Goal: Ask a question

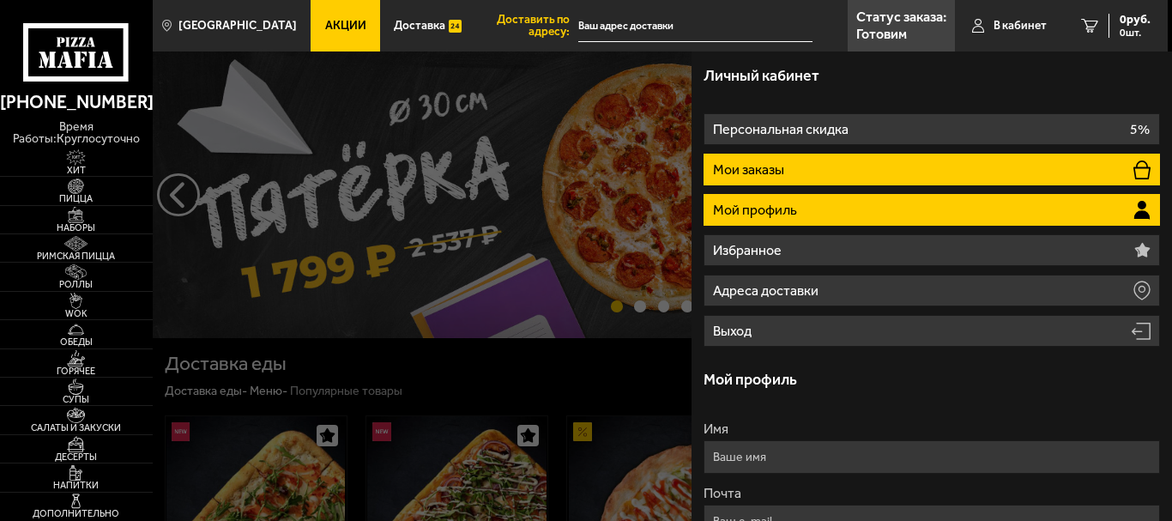
click at [832, 165] on li "Мои заказы" at bounding box center [932, 170] width 457 height 32
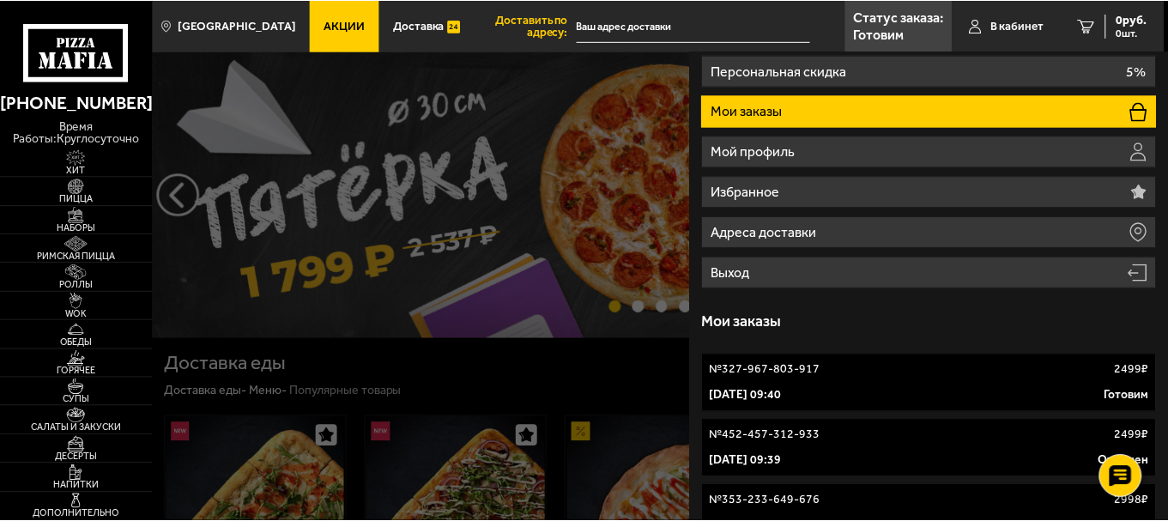
scroll to position [87, 0]
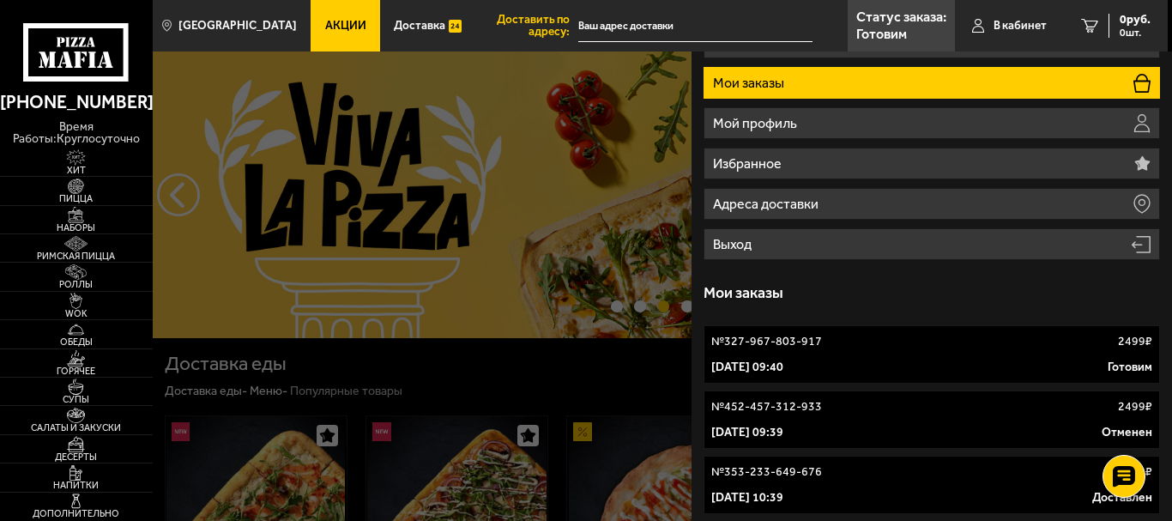
click at [850, 353] on link "№ 327-967-803-917 2499 ₽ 29 августа 2025 г. 09:40 Готовим" at bounding box center [932, 354] width 457 height 58
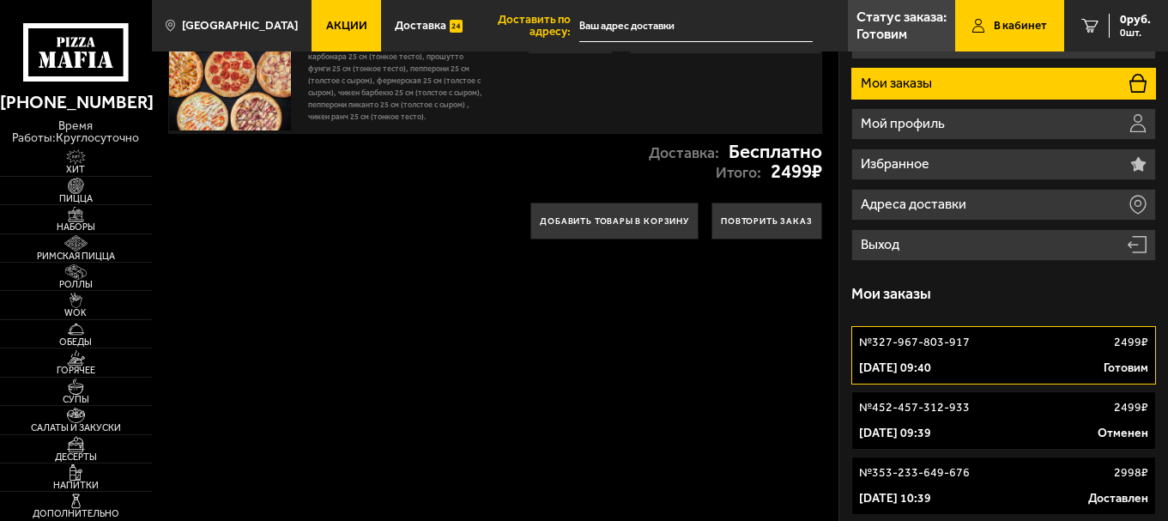
scroll to position [86, 0]
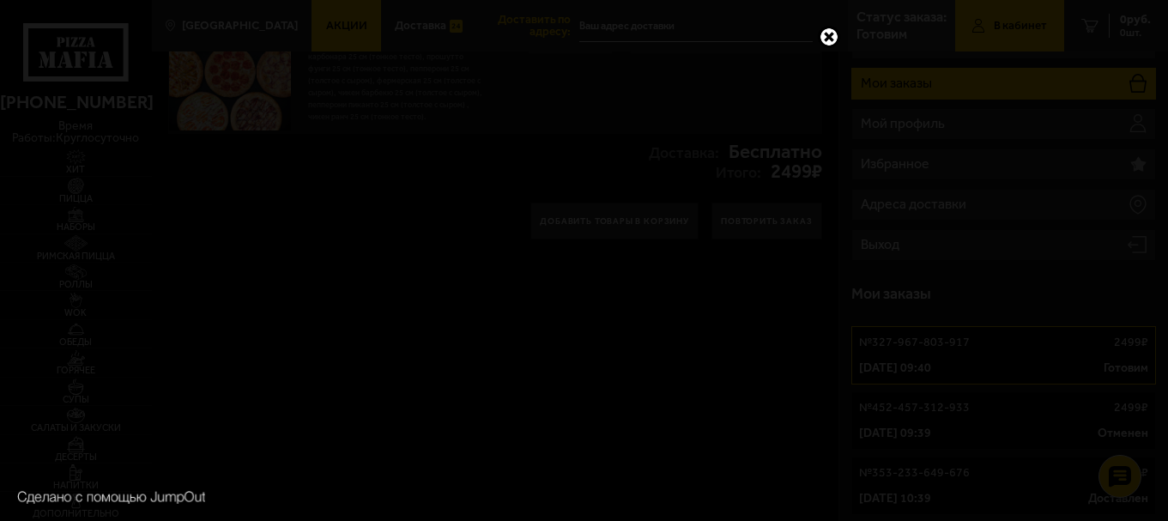
click at [828, 38] on link at bounding box center [829, 37] width 22 height 22
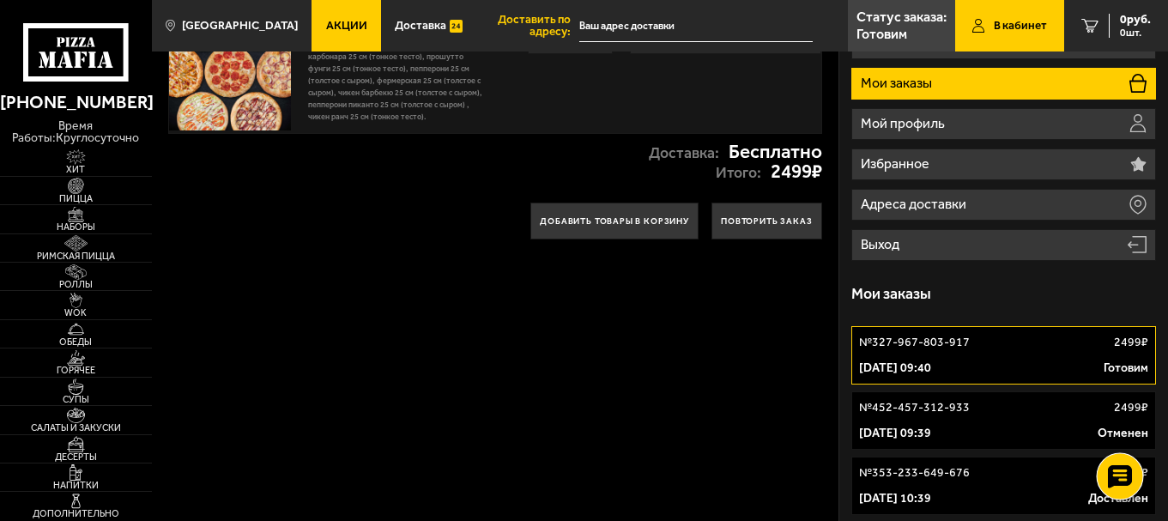
click at [1123, 477] on use at bounding box center [1119, 476] width 25 height 24
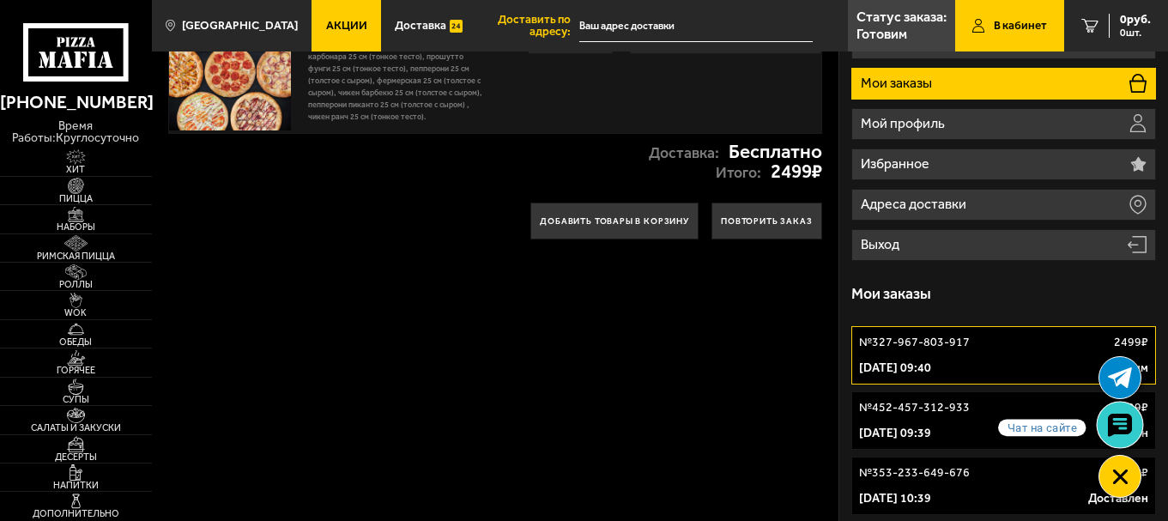
click at [1116, 420] on icon at bounding box center [1119, 425] width 25 height 24
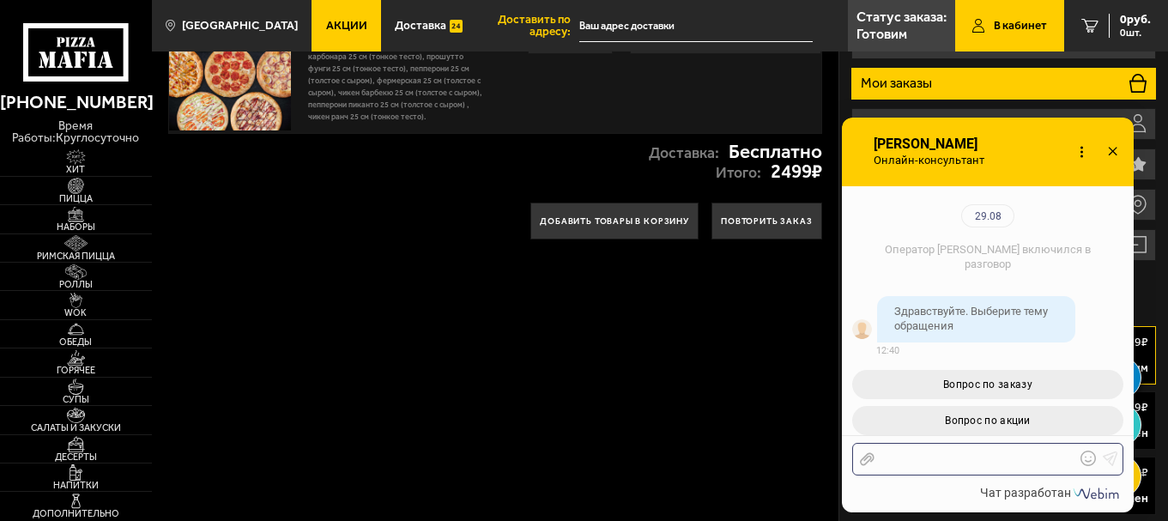
scroll to position [187, 0]
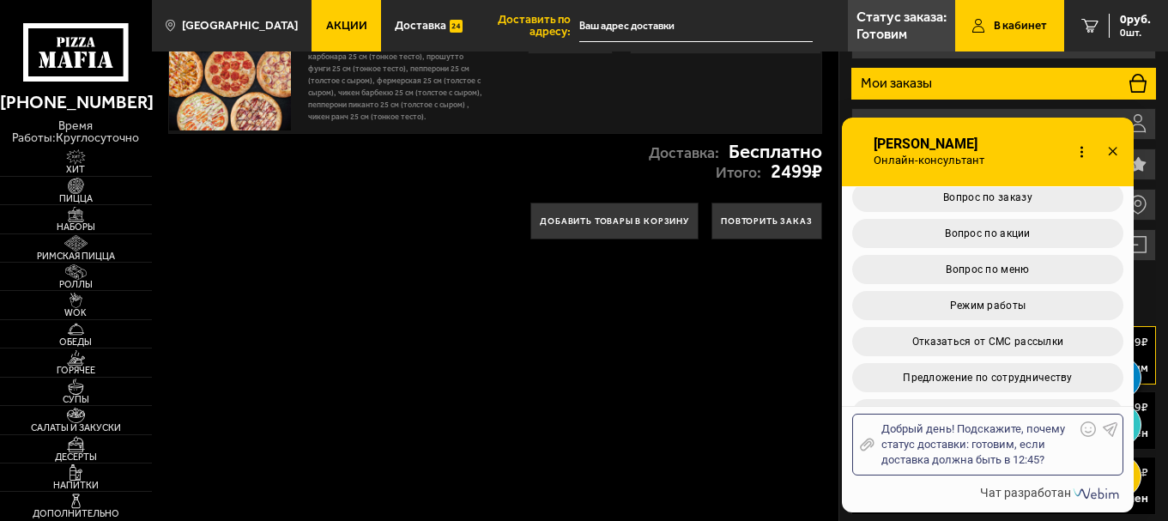
click at [971, 444] on div "Добрый день! Подскажите, почему статус доставки: готовим, если доставка должна …" at bounding box center [975, 444] width 201 height 46
click at [961, 445] on div "Добрый день! Подскажите, почему статус доставки"готовим, если доставка должна б…" at bounding box center [975, 444] width 201 height 46
click at [965, 443] on div "Добрый день! Подскажите, почему статус доставки"готовим, если доставка должна б…" at bounding box center [975, 444] width 201 height 46
click at [1017, 442] on div "Добрый день! Подскажите, почему статус доставки "готовим, если доставка должна …" at bounding box center [975, 444] width 201 height 46
click at [1067, 461] on div "Добрый день! Подскажите, почему статус доставки "готовим", если доставка должна…" at bounding box center [975, 444] width 201 height 46
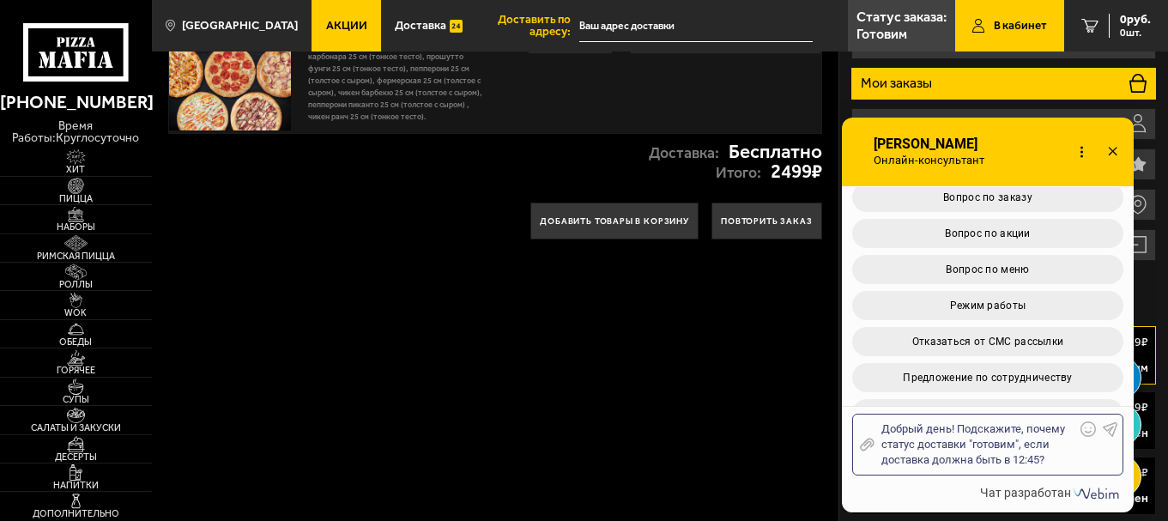
click at [1101, 427] on div "Отправить файл Добрый день! Подскажите, почему статус доставки "готовим", если …" at bounding box center [987, 445] width 271 height 62
click at [1108, 428] on icon at bounding box center [1110, 428] width 15 height 15
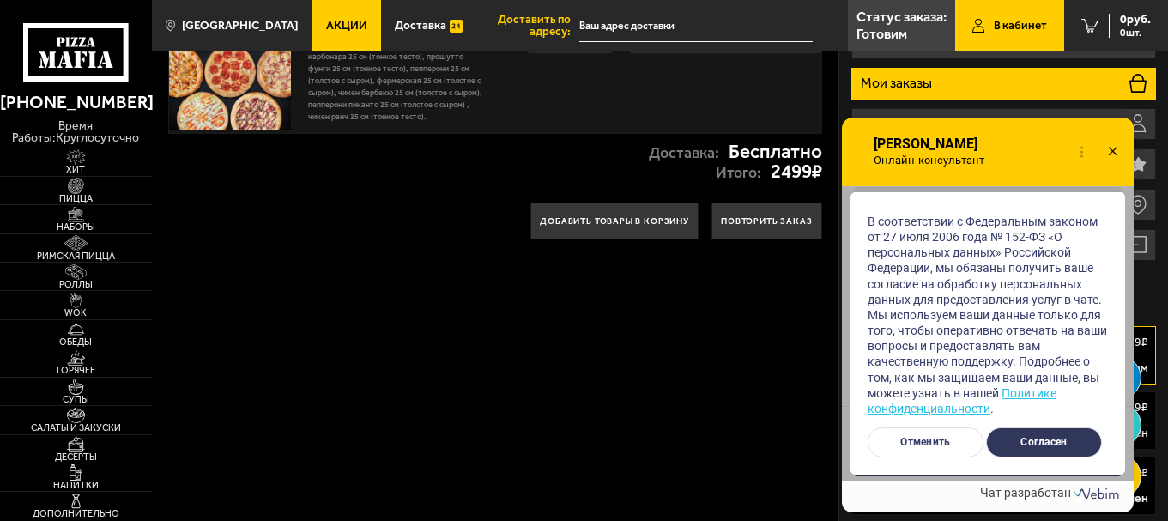
click at [1043, 448] on button "Согласен" at bounding box center [1044, 442] width 116 height 30
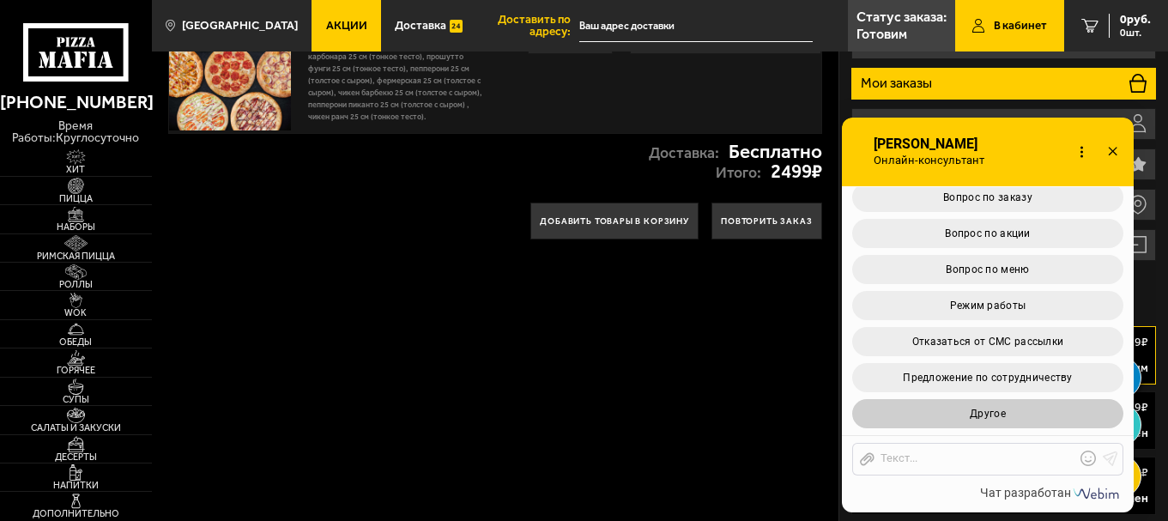
scroll to position [549, 0]
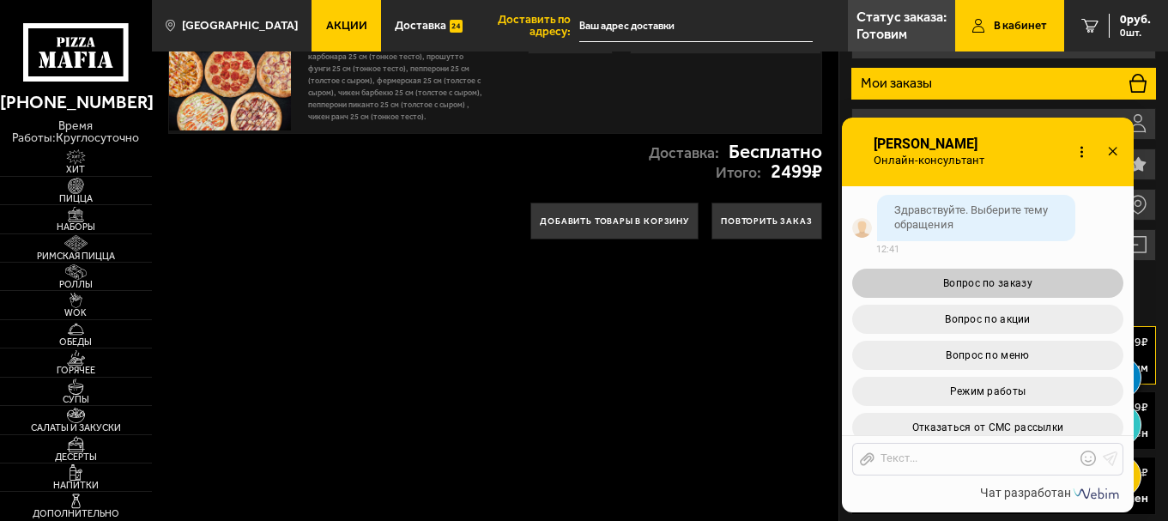
click at [998, 283] on span "Вопрос по заказу" at bounding box center [987, 283] width 89 height 12
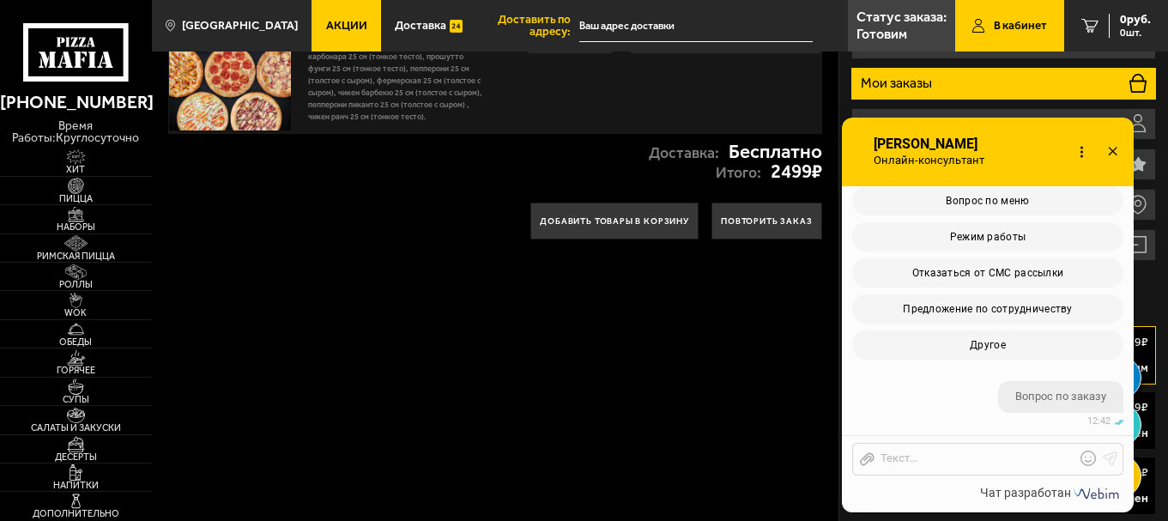
scroll to position [1026, 0]
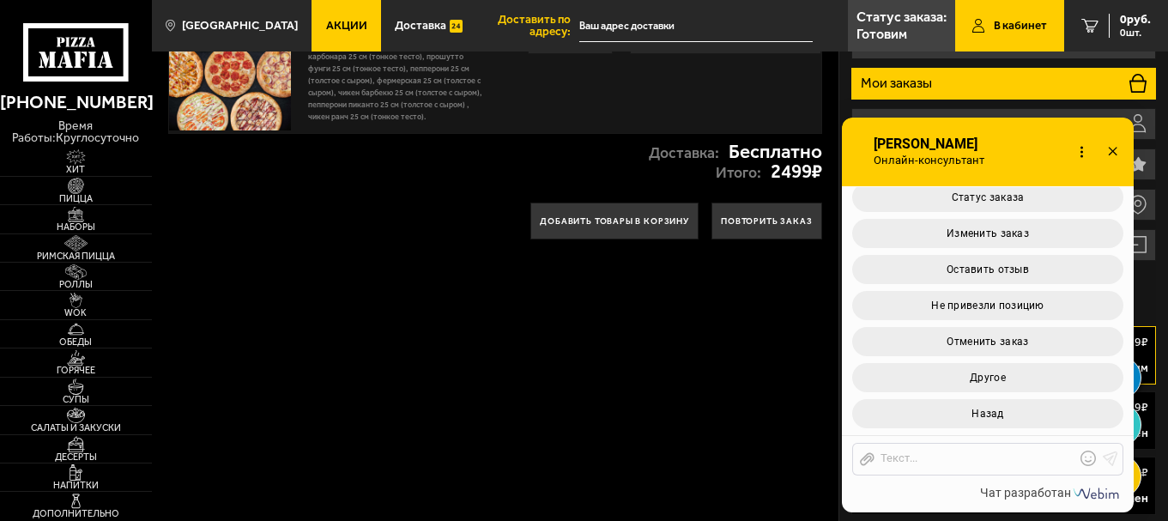
click at [1111, 153] on use at bounding box center [1112, 151] width 9 height 9
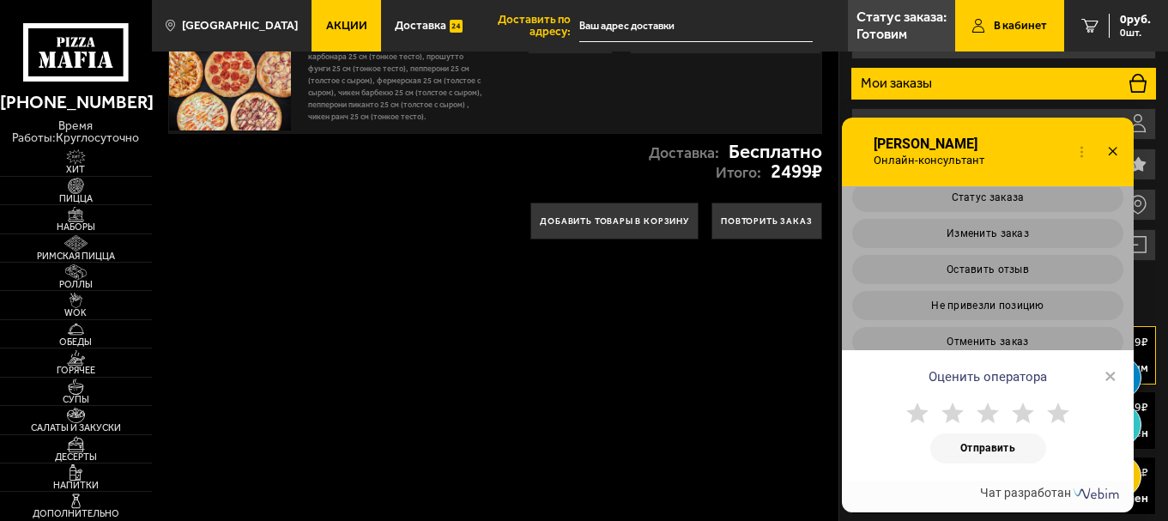
click at [1111, 153] on use at bounding box center [1112, 151] width 9 height 9
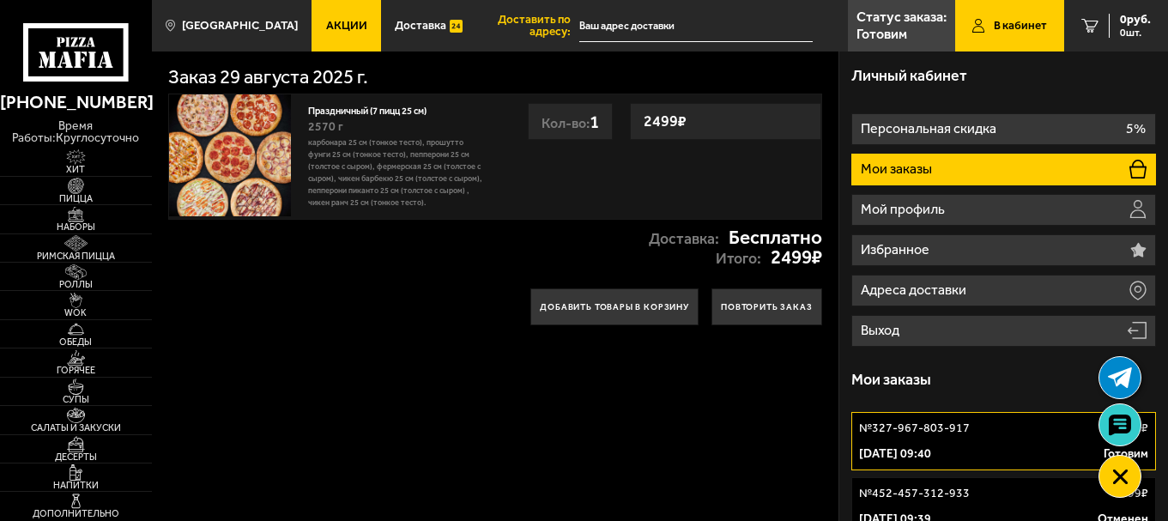
scroll to position [172, 0]
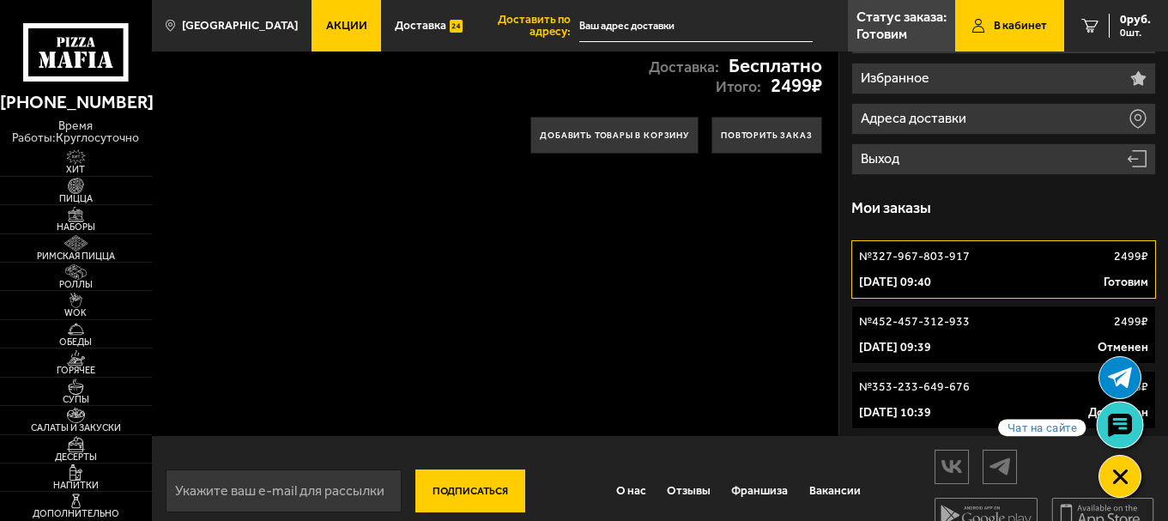
click at [1107, 420] on icon at bounding box center [1119, 425] width 25 height 24
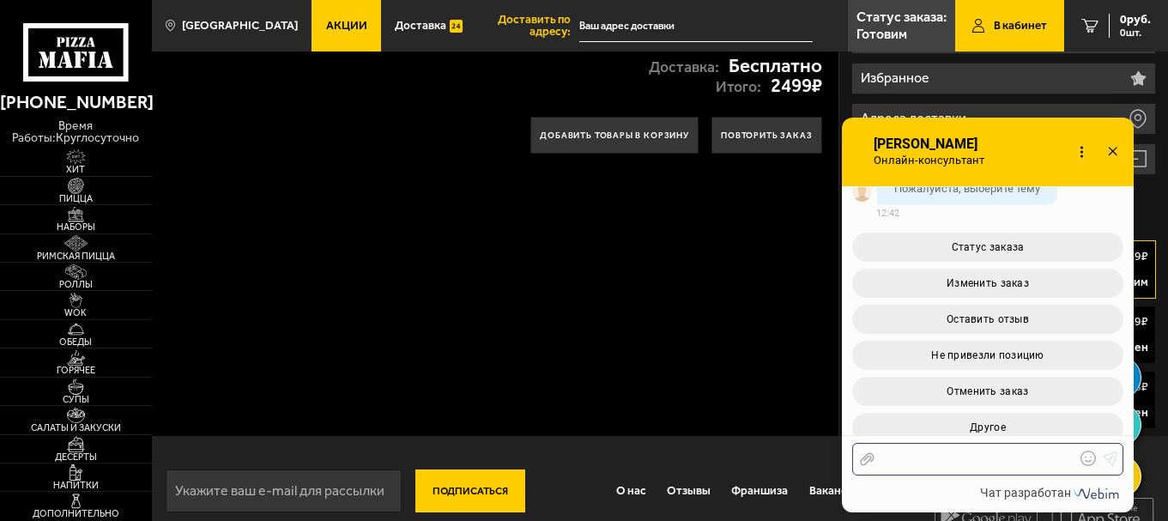
scroll to position [941, 0]
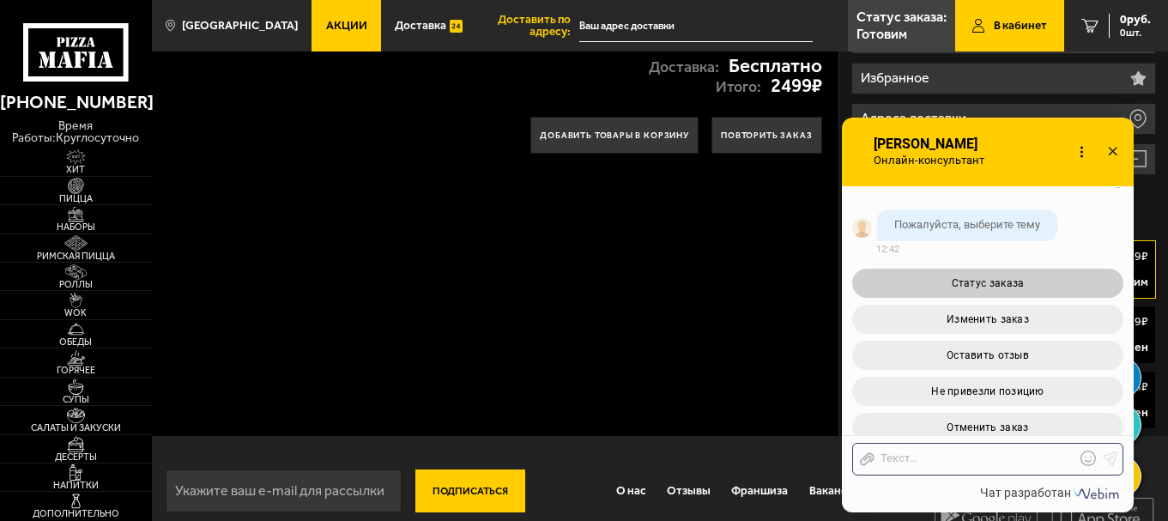
click at [1015, 291] on button "Статус заказа" at bounding box center [987, 283] width 271 height 29
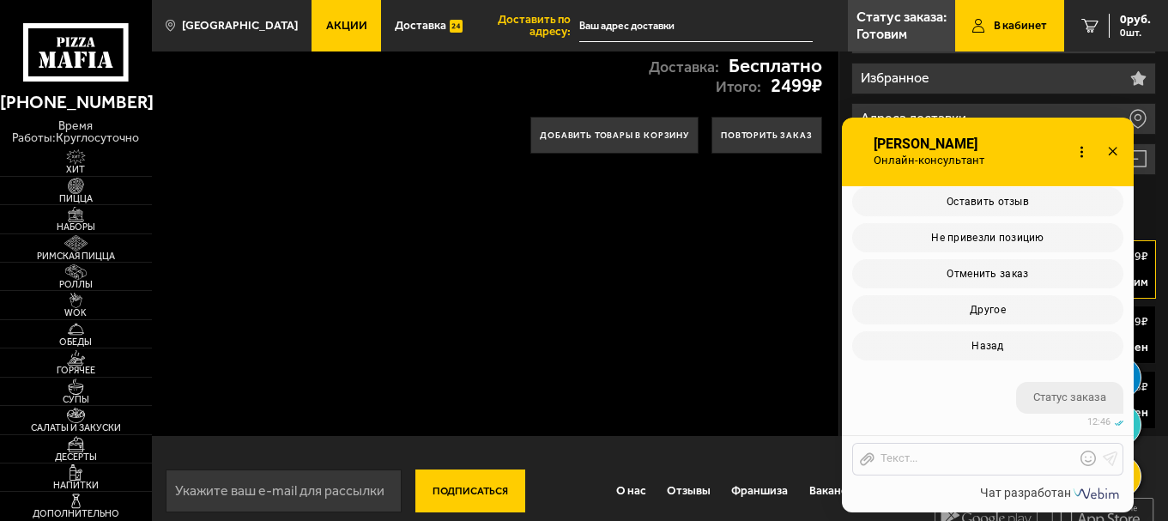
scroll to position [1243, 0]
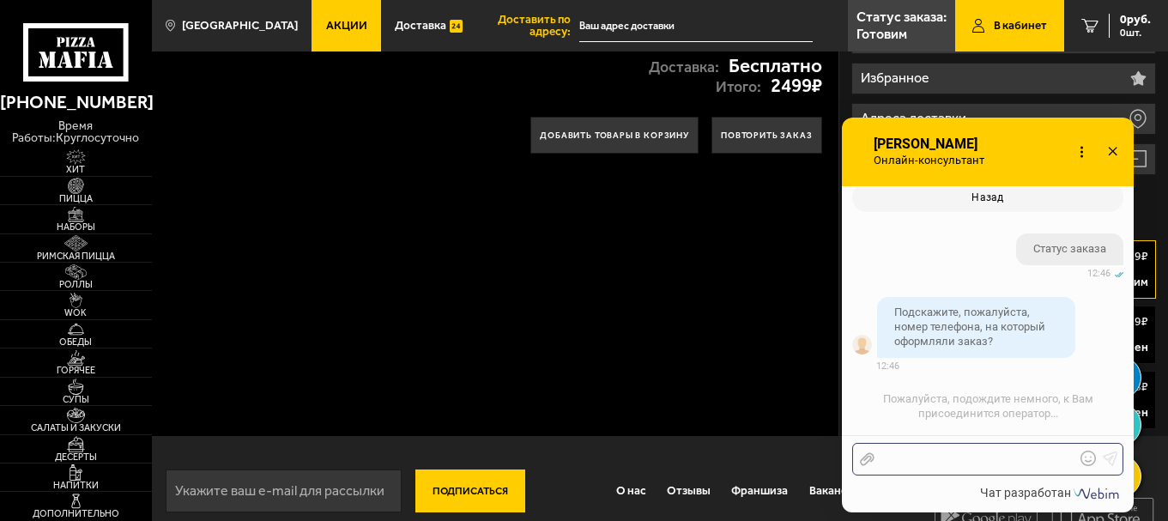
click at [985, 451] on div at bounding box center [975, 458] width 201 height 15
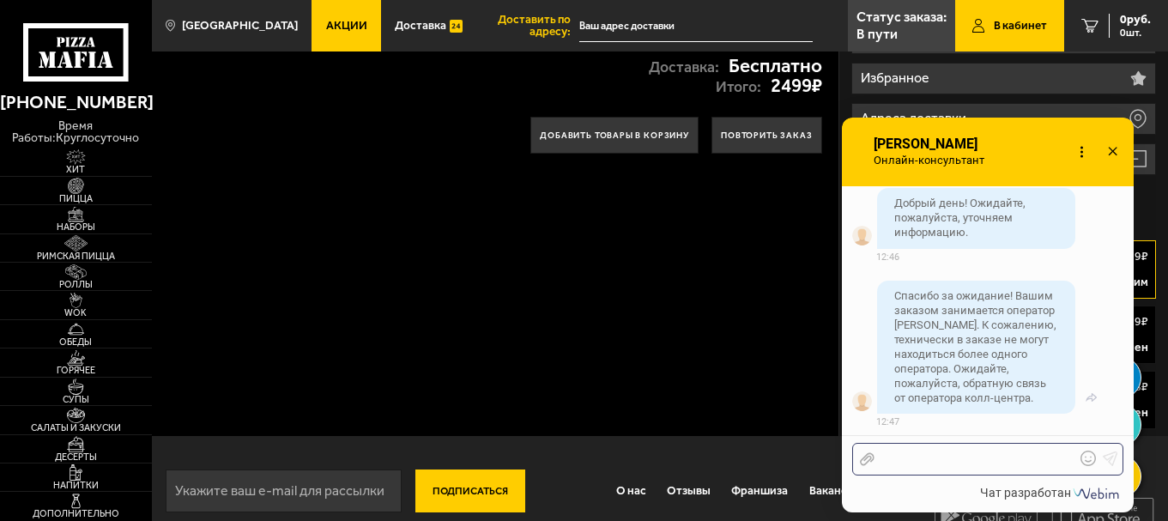
scroll to position [1625, 0]
click at [1112, 151] on use at bounding box center [1112, 151] width 9 height 9
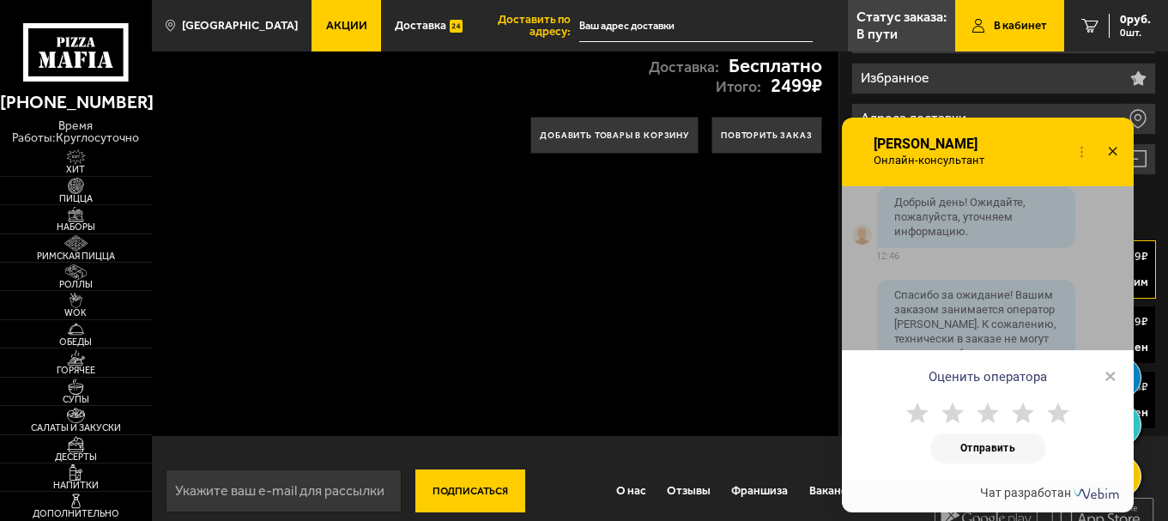
click at [1112, 153] on icon at bounding box center [1112, 152] width 25 height 25
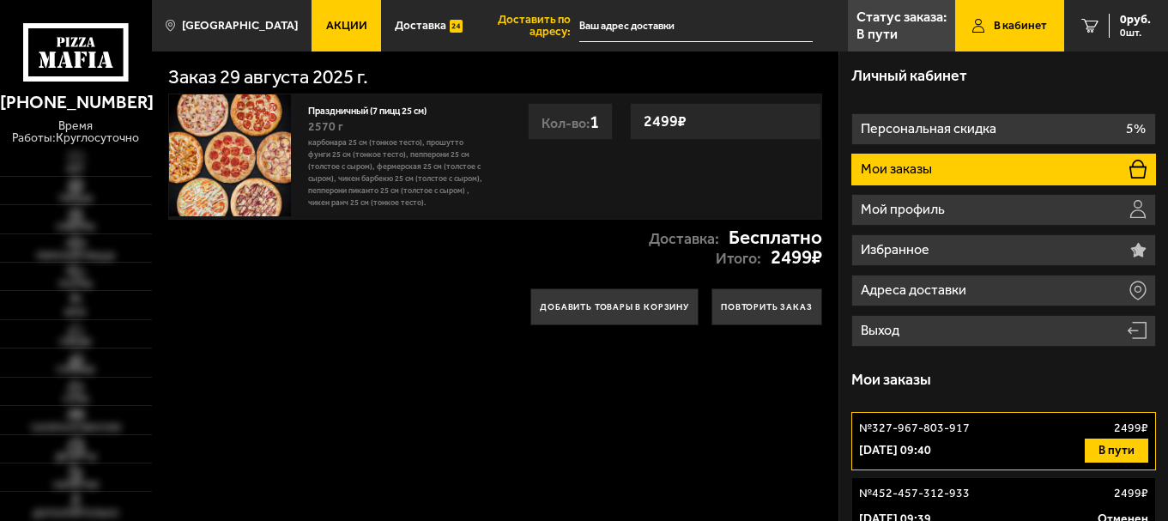
click at [970, 175] on div "Личный кабинет Персональная скидка 5% Мои заказы Мой профиль Избранное Адреса д…" at bounding box center [1003, 329] width 329 height 556
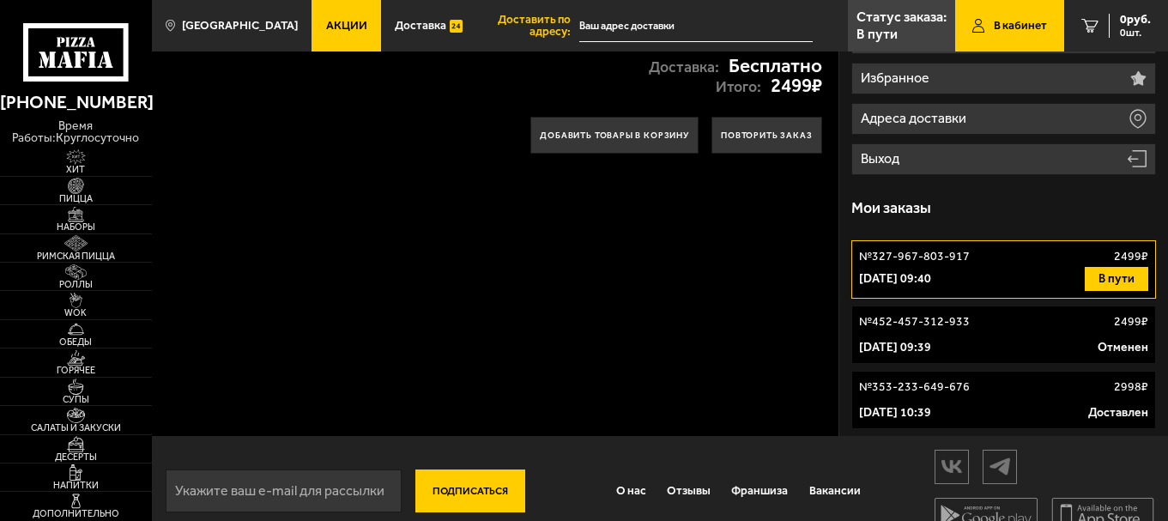
scroll to position [172, 0]
